Goal: Understand process/instructions

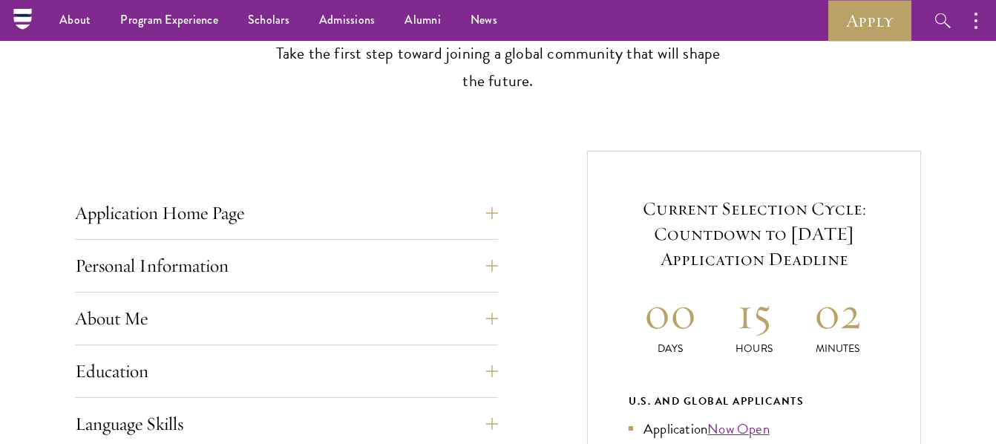
scroll to position [445, 0]
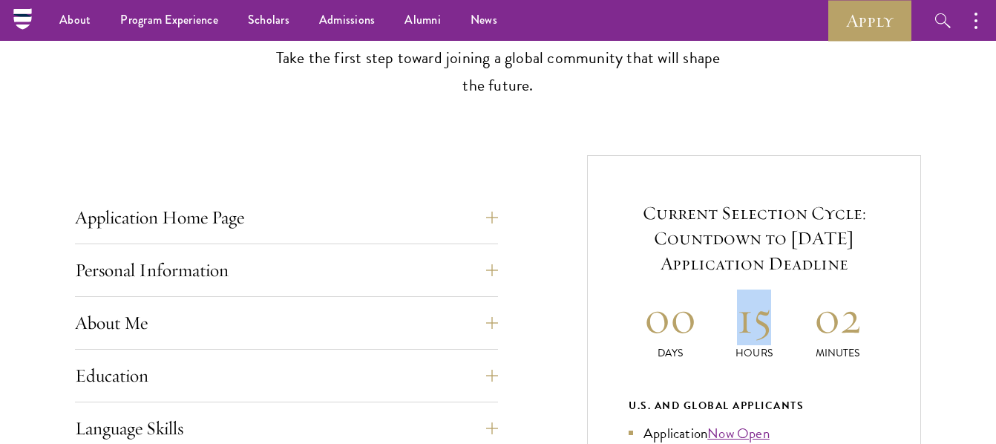
drag, startPoint x: 731, startPoint y: 328, endPoint x: 795, endPoint y: 334, distance: 63.3
click at [795, 334] on h2 "15" at bounding box center [754, 317] width 84 height 56
